Goal: Transaction & Acquisition: Purchase product/service

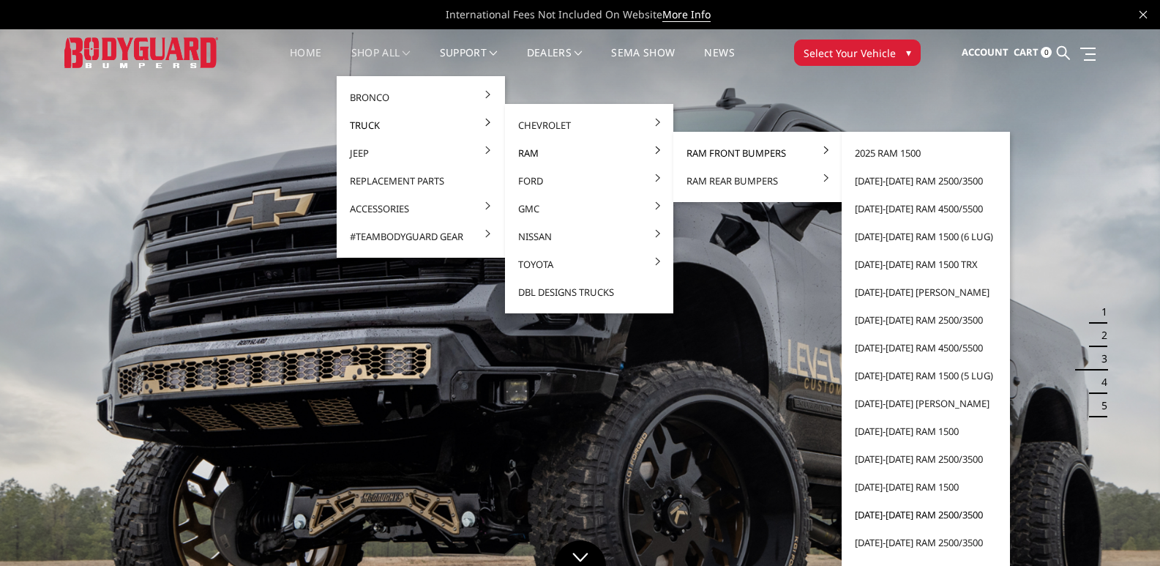
click at [924, 515] on link "[DATE]-[DATE] Ram 2500/3500" at bounding box center [926, 515] width 157 height 28
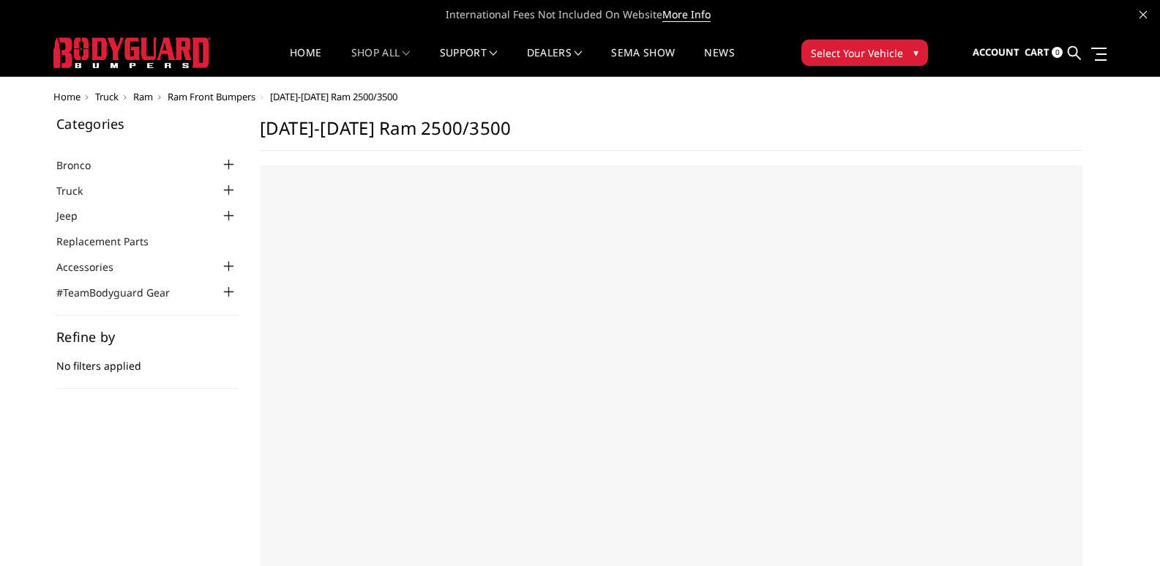
select select "US"
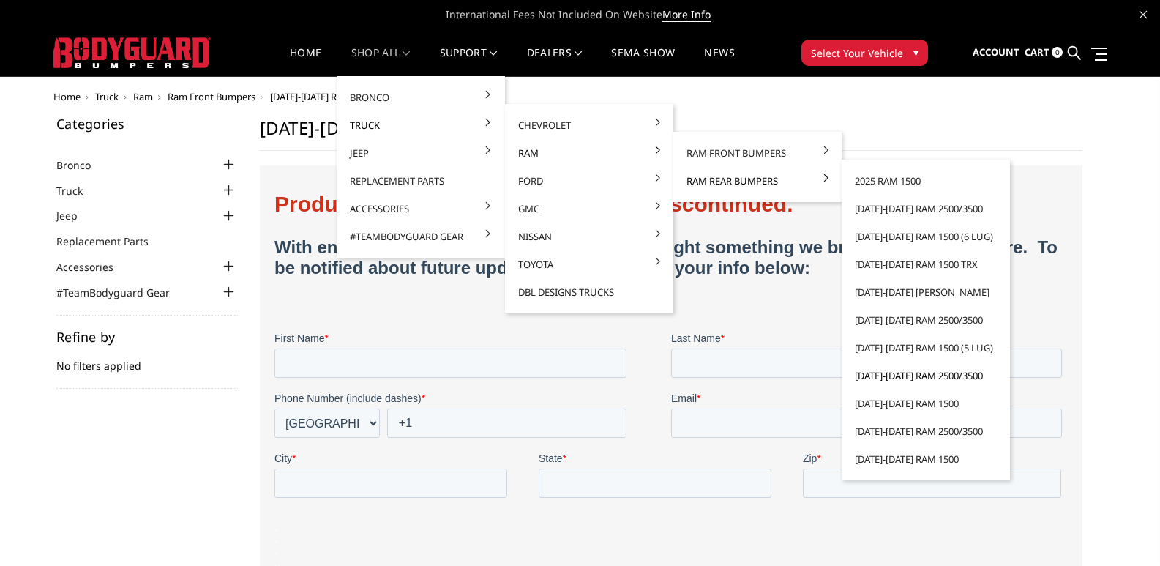
click at [938, 372] on link "[DATE]-[DATE] Ram 2500/3500" at bounding box center [926, 376] width 157 height 28
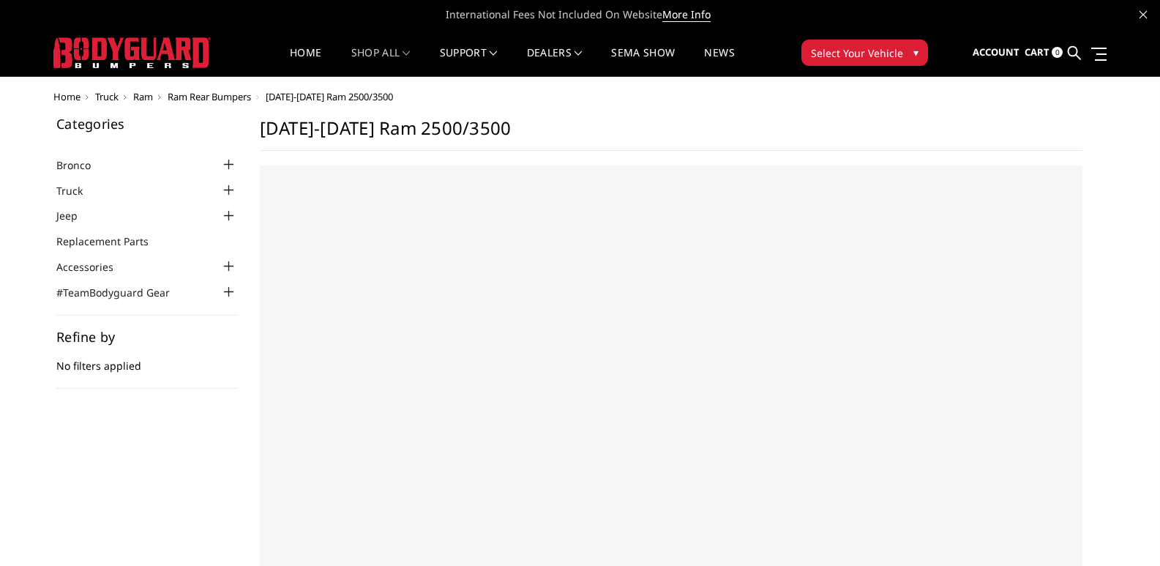
select select "US"
